Goal: Find specific page/section: Find specific page/section

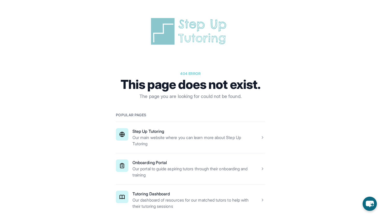
scroll to position [43, 0]
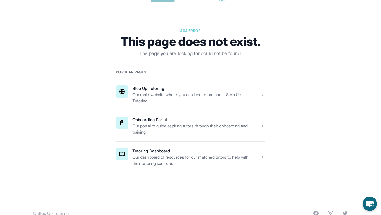
click at [159, 158] on span at bounding box center [190, 157] width 149 height 31
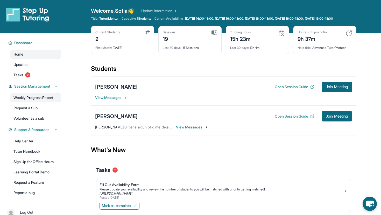
click at [36, 101] on link "Weekly Progress Report" at bounding box center [35, 97] width 51 height 9
